Goal: Transaction & Acquisition: Purchase product/service

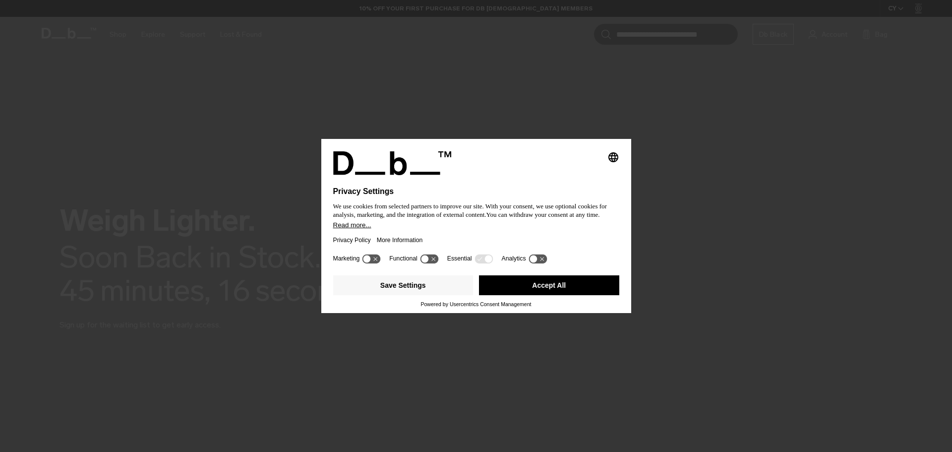
click at [537, 283] on button "Accept All" at bounding box center [549, 285] width 140 height 20
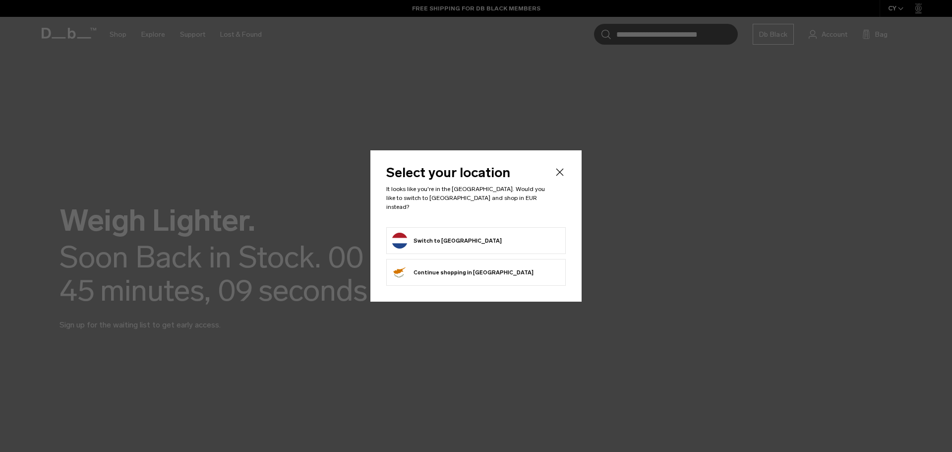
click at [510, 235] on form "Switch to Netherlands" at bounding box center [476, 240] width 169 height 16
click at [456, 243] on button "Switch to Netherlands" at bounding box center [447, 240] width 110 height 16
click at [454, 240] on button "Switch to Netherlands" at bounding box center [447, 240] width 110 height 16
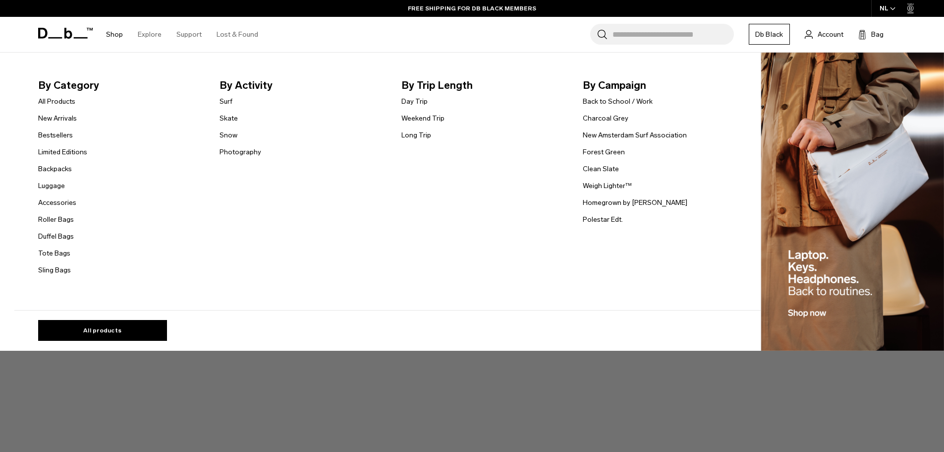
click at [109, 28] on link "Shop" at bounding box center [114, 34] width 17 height 35
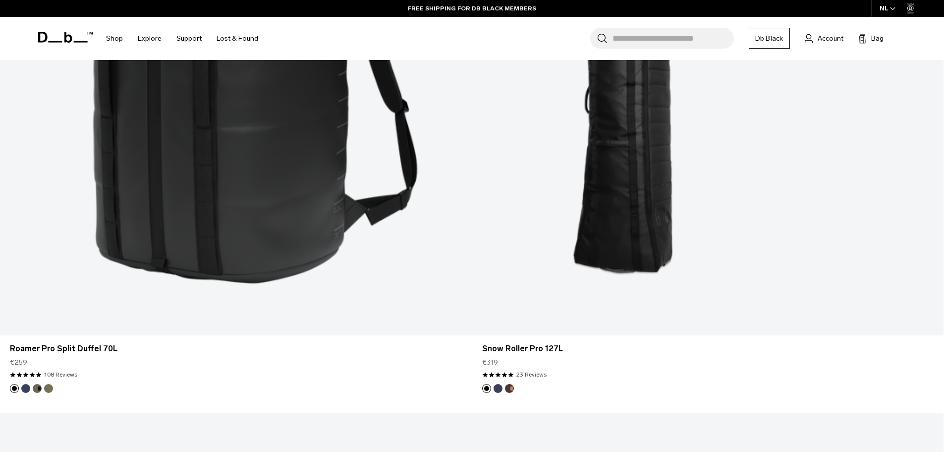
scroll to position [2938, 0]
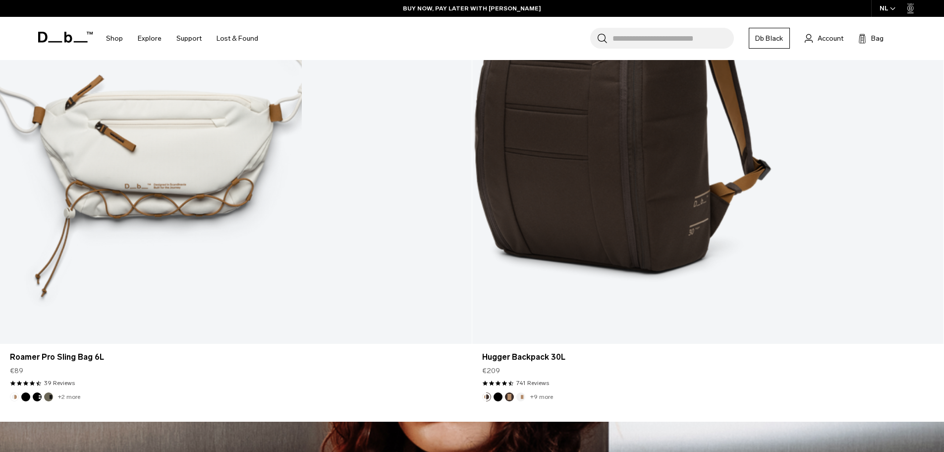
scroll to position [4226, 0]
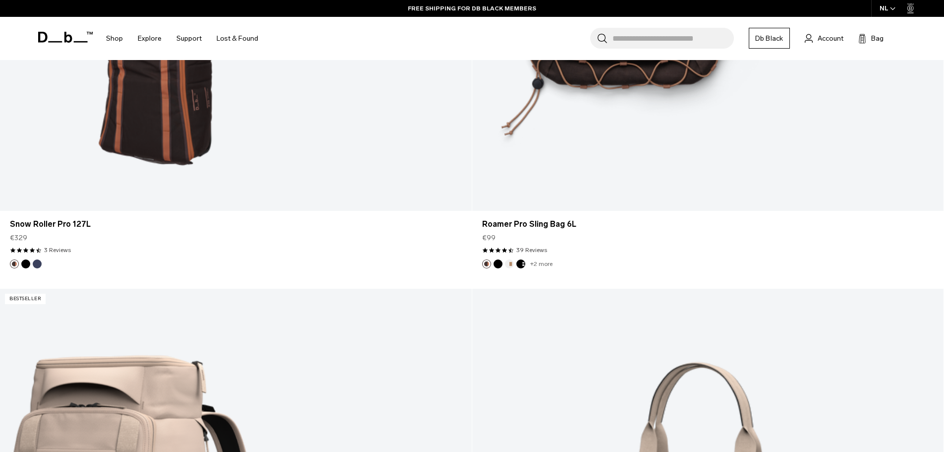
scroll to position [7528, 0]
